Goal: Find specific fact: Find specific fact

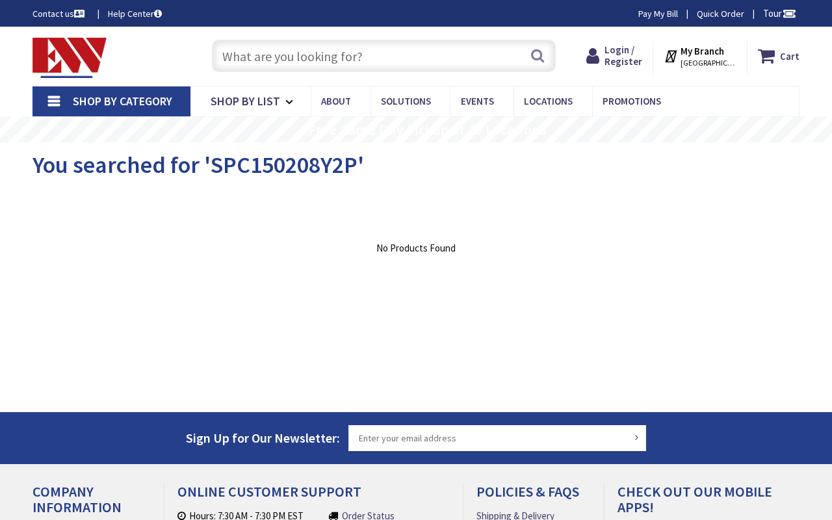
type input "Thomas [STREET_ADDRESS][US_STATE]"
